Goal: Task Accomplishment & Management: Use online tool/utility

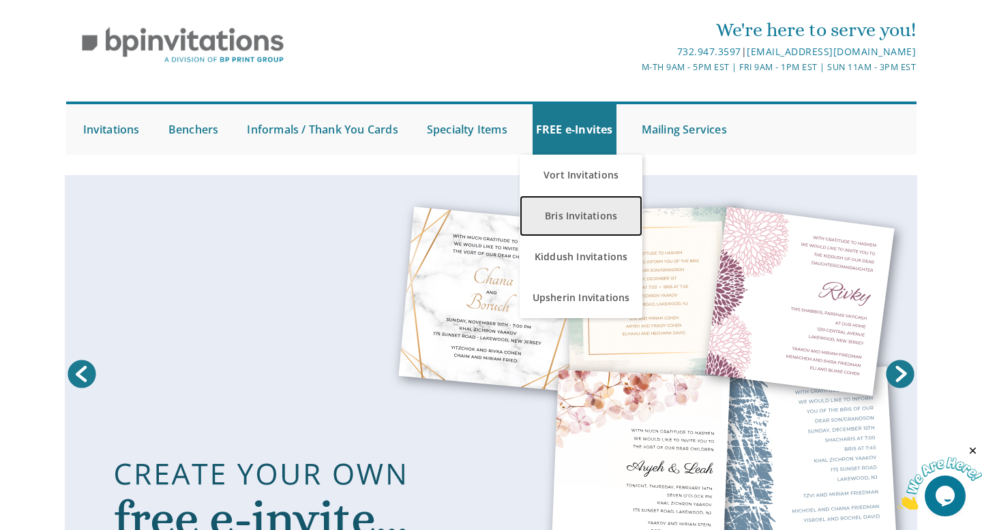
click at [575, 204] on link "Bris Invitations" at bounding box center [581, 216] width 123 height 41
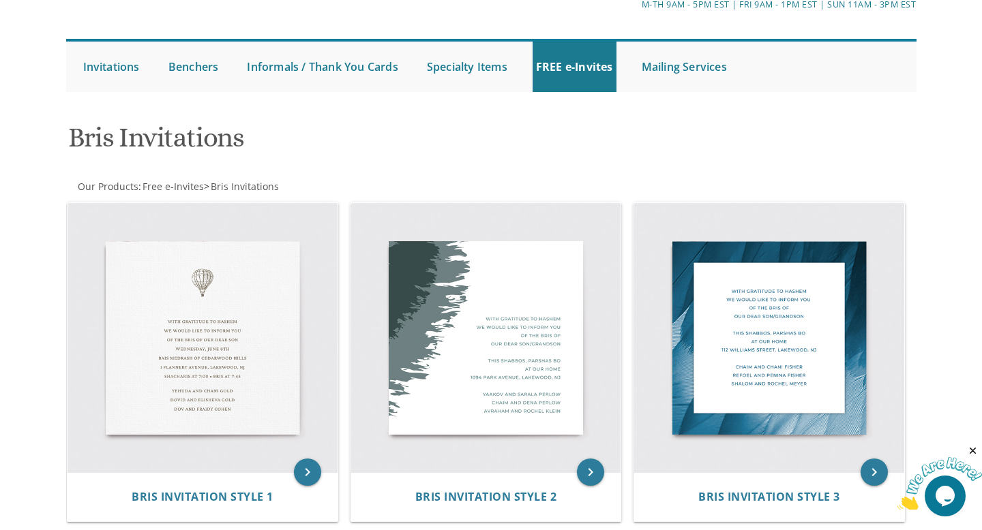
scroll to position [104, 0]
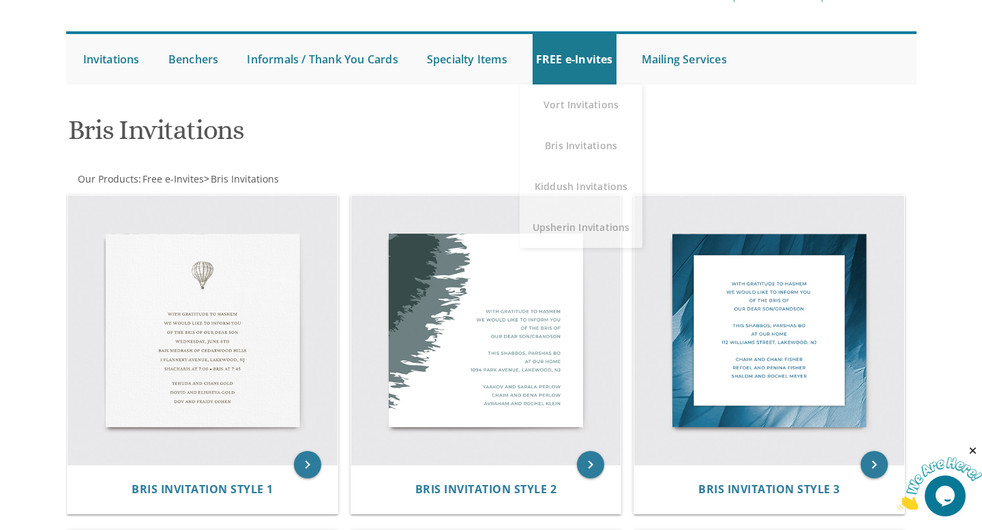
click at [663, 138] on div "Bris Invitations" at bounding box center [491, 132] width 866 height 54
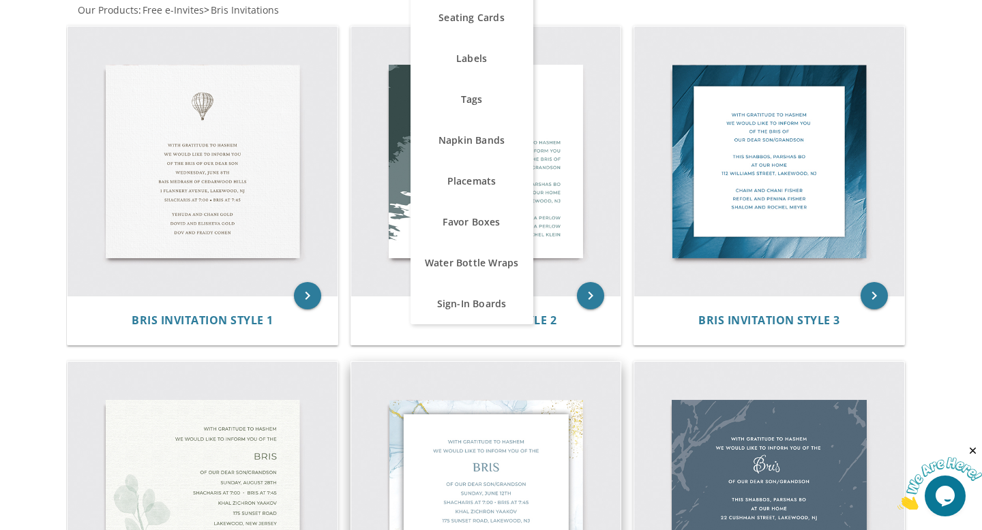
scroll to position [423, 0]
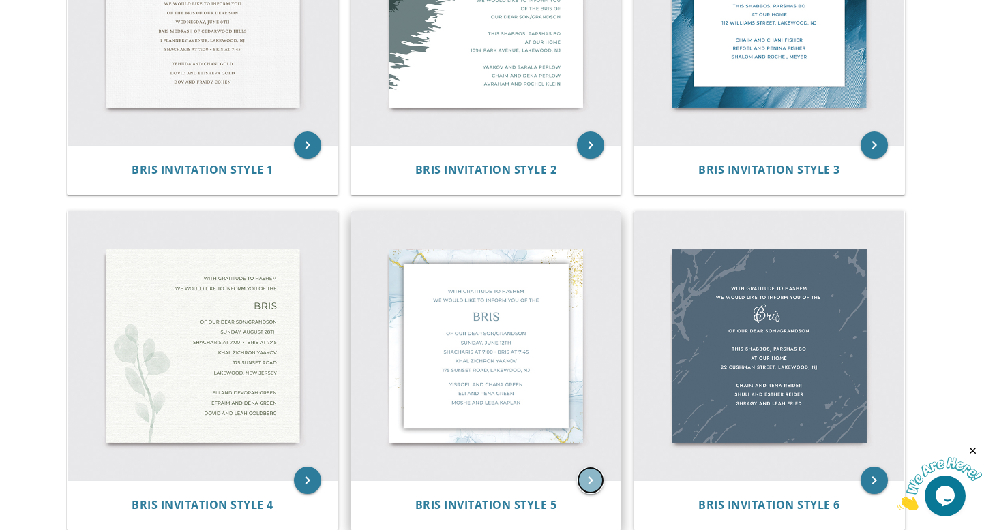
click at [589, 483] on icon "keyboard_arrow_right" at bounding box center [590, 480] width 27 height 27
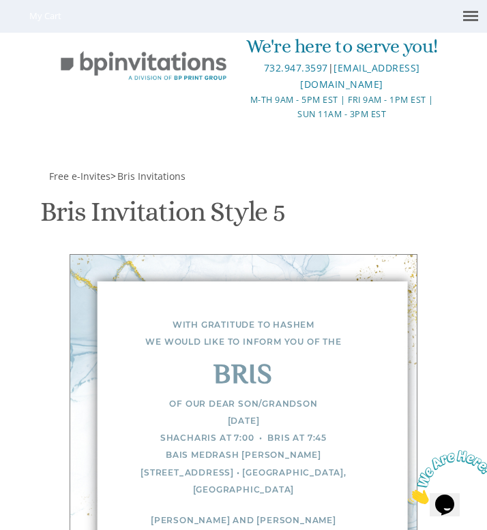
scroll to position [514, 0]
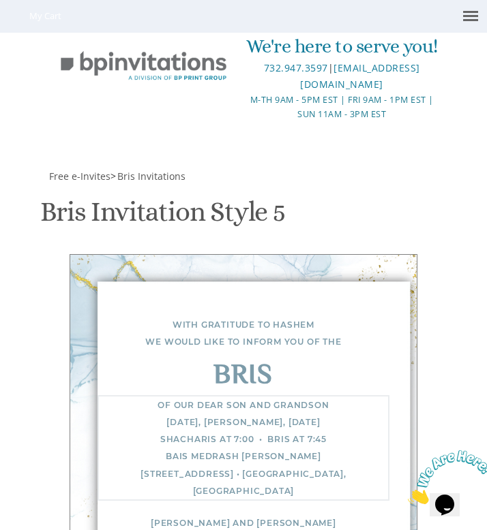
type textarea "Of our dear son and grandson [DATE], [PERSON_NAME], [DATE] Bris at 6:30 PM Mish…"
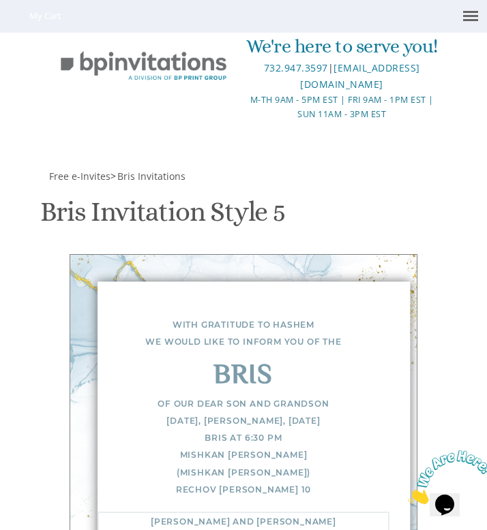
type textarea "[PERSON_NAME] and [PERSON_NAME] [PERSON_NAME] and [PERSON_NAME] [PERSON_NAME] a…"
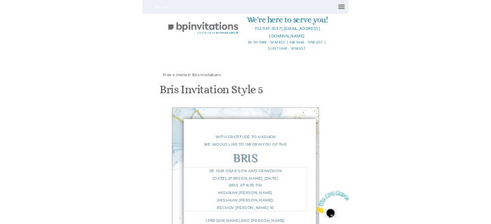
scroll to position [728, 0]
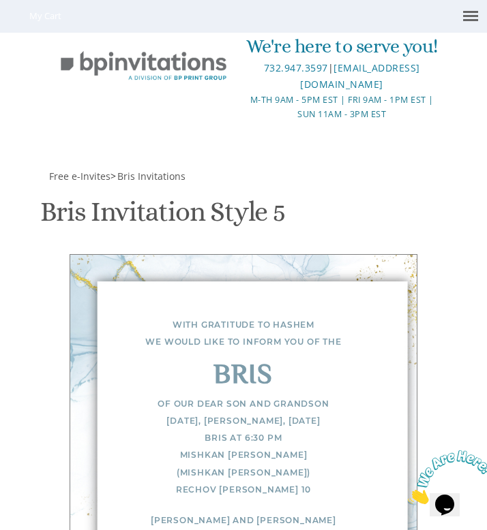
type input "[EMAIL_ADDRESS][DOMAIN_NAME]"
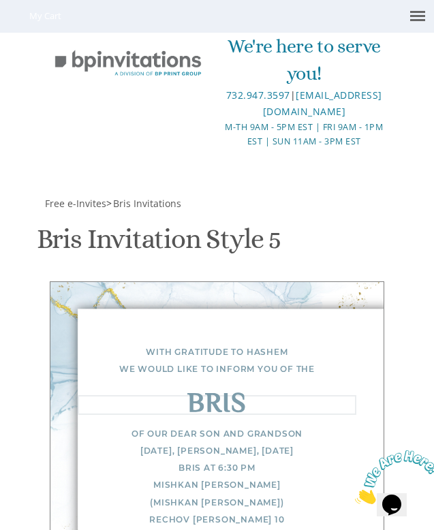
scroll to position [540, 0]
type textarea "B"
type textarea "[PERSON_NAME]"
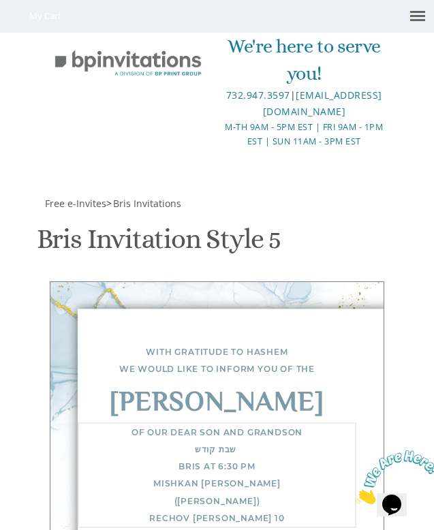
drag, startPoint x: 151, startPoint y: 295, endPoint x: 76, endPoint y: 299, distance: 75.8
type textarea "Of our dear son and grandson שבת קודש • פרשת שופטים sderot [PERSON_NAME] [STREE…"
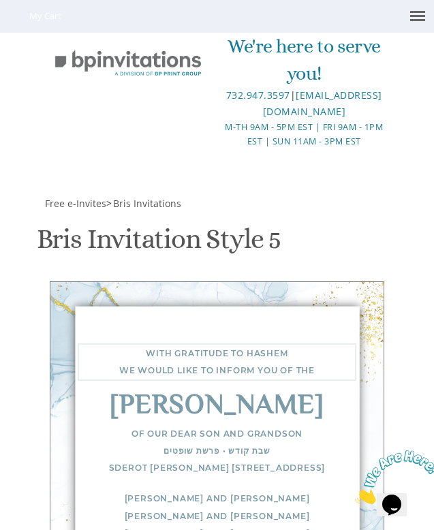
scroll to position [500, 0]
type textarea "With gratitude to Hashem We would like to inform you of the"
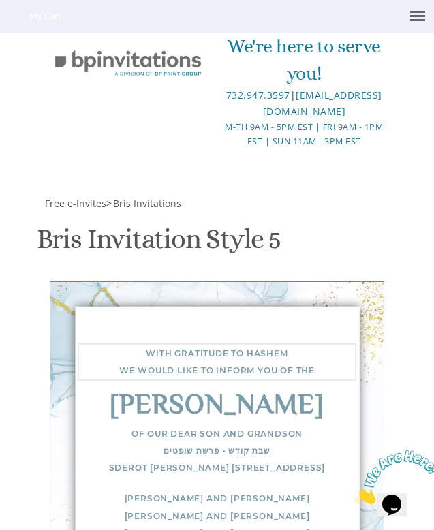
scroll to position [843, 0]
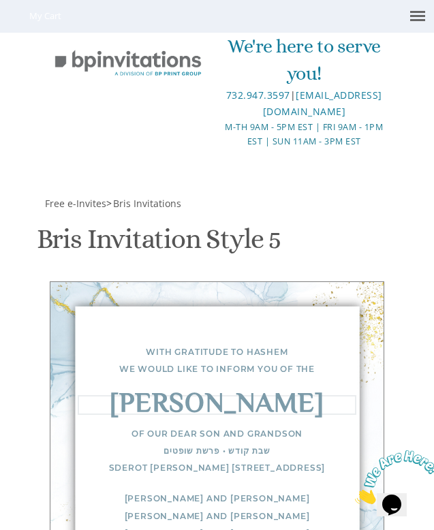
scroll to position [479, 0]
drag, startPoint x: 156, startPoint y: 326, endPoint x: 53, endPoint y: 321, distance: 103.7
type textarea "Bris"
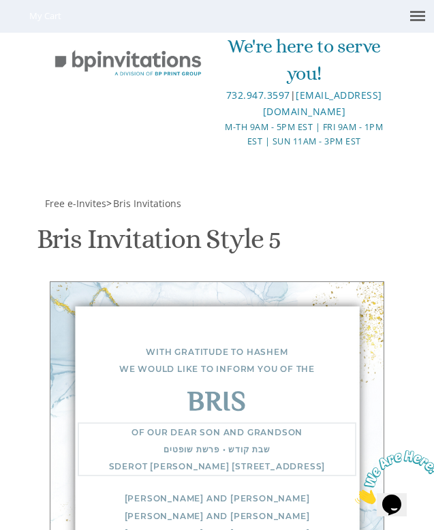
drag, startPoint x: 187, startPoint y: 331, endPoint x: 121, endPoint y: 339, distance: 66.6
drag, startPoint x: 147, startPoint y: 329, endPoint x: 196, endPoint y: 333, distance: 49.2
drag, startPoint x: 157, startPoint y: 333, endPoint x: 75, endPoint y: 334, distance: 81.8
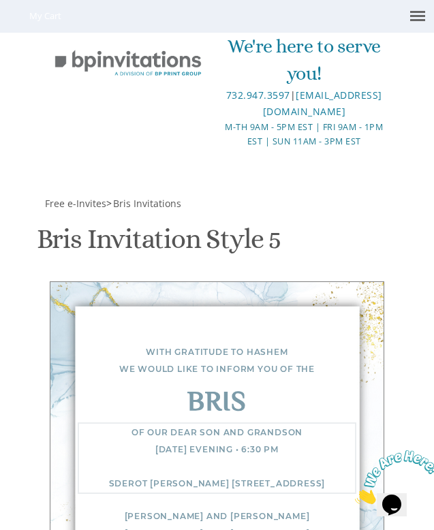
scroll to position [546, 0]
drag, startPoint x: 74, startPoint y: 359, endPoint x: 187, endPoint y: 362, distance: 113.2
drag, startPoint x: 168, startPoint y: 372, endPoint x: 57, endPoint y: 379, distance: 112.0
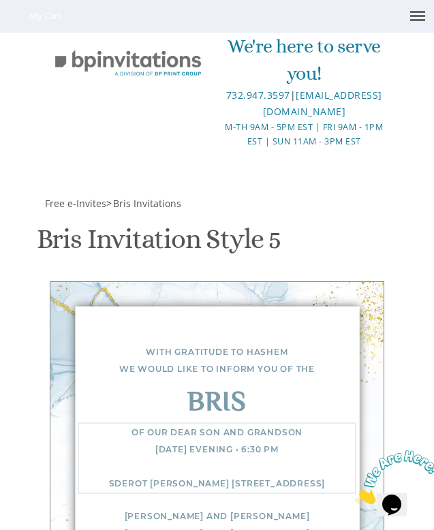
scroll to position [614, 0]
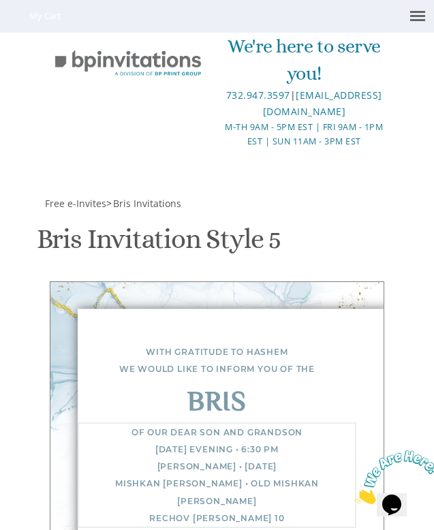
type textarea "Of our dear son and grandson [DATE] evening • 6:30 pm [PERSON_NAME] • [DATE] Mi…"
